Goal: Task Accomplishment & Management: Manage account settings

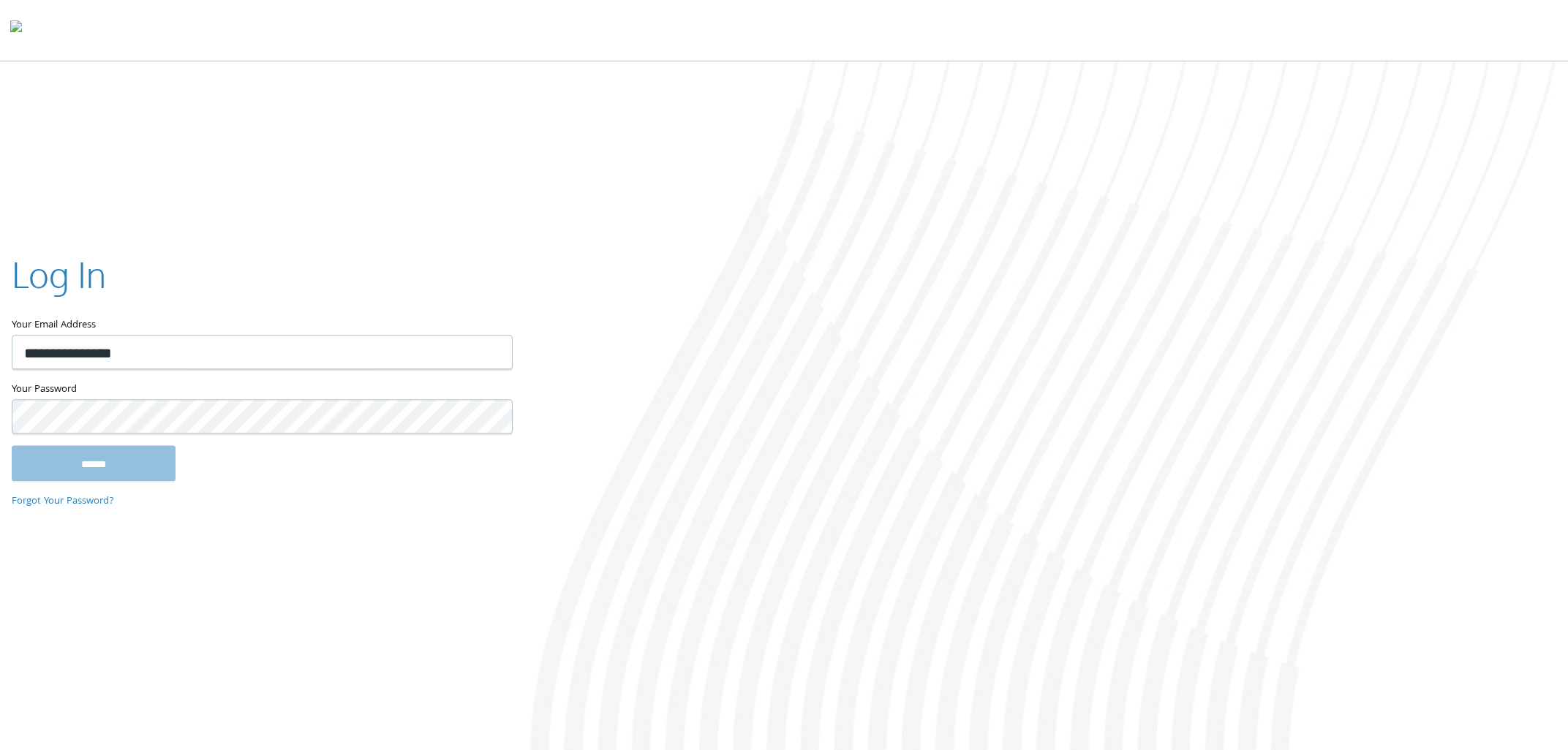
type input "**********"
click at [12, 446] on input "******" at bounding box center [93, 464] width 164 height 35
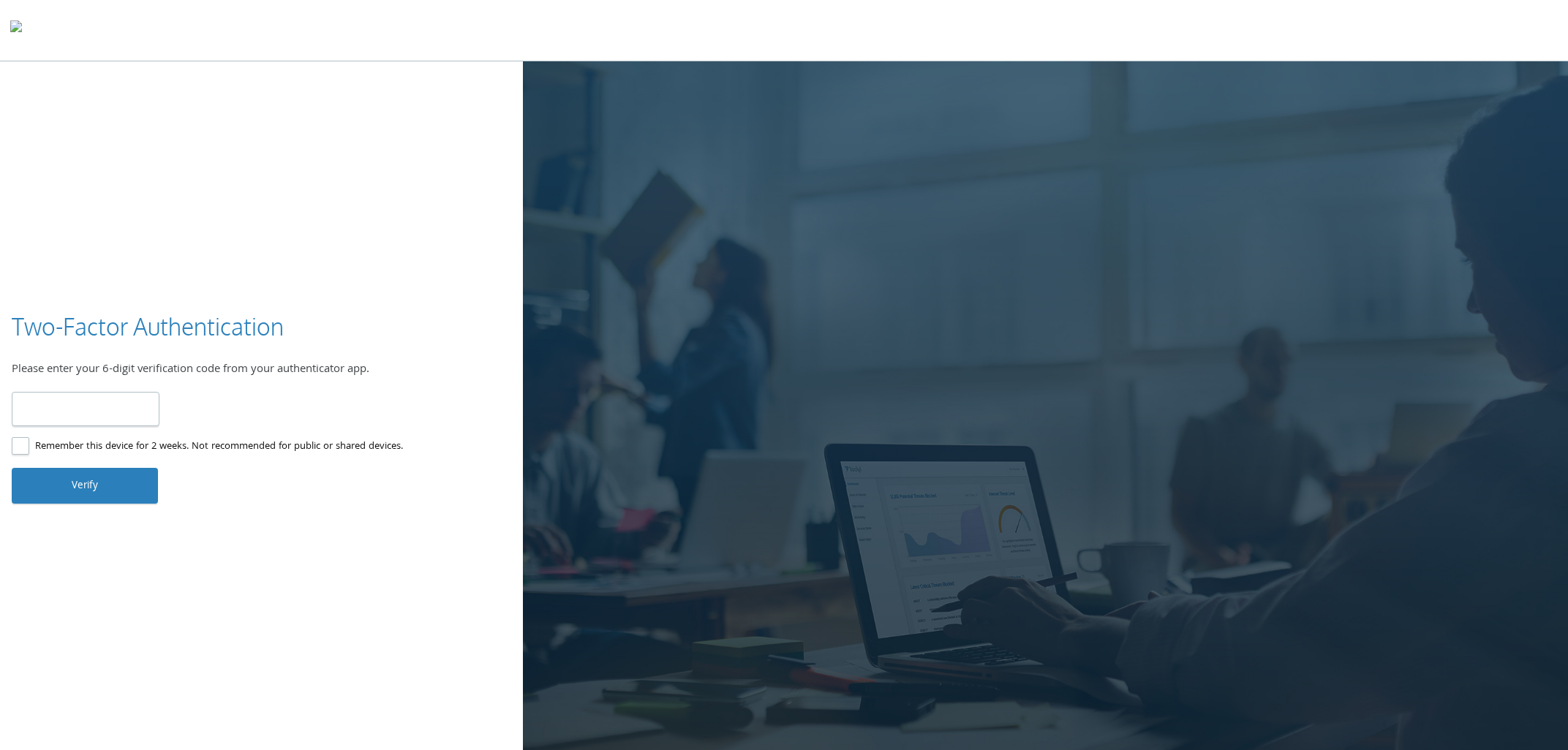
type input "******"
